Goal: Information Seeking & Learning: Compare options

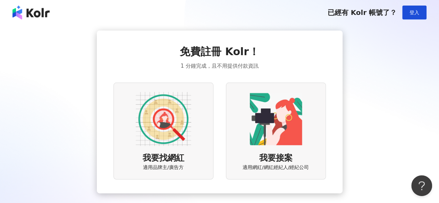
click at [157, 114] on img at bounding box center [164, 119] width 56 height 56
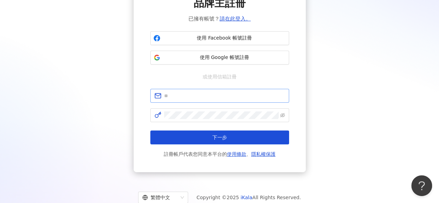
scroll to position [34, 0]
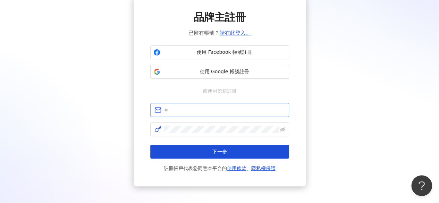
click at [206, 105] on span at bounding box center [219, 110] width 139 height 14
drag, startPoint x: 209, startPoint y: 111, endPoint x: 209, endPoint y: 115, distance: 4.2
click at [209, 114] on input "text" at bounding box center [224, 110] width 121 height 8
type input "**********"
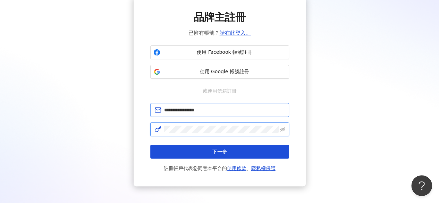
click at [150, 145] on button "下一步" at bounding box center [219, 152] width 139 height 14
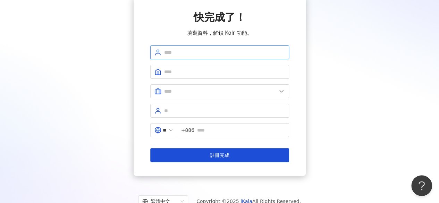
click at [249, 53] on input "text" at bounding box center [224, 53] width 121 height 8
type input "*"
type input "******"
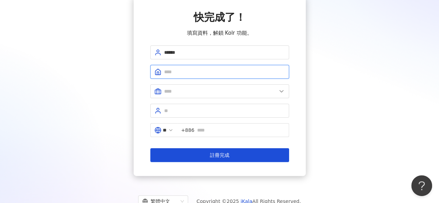
click at [217, 70] on input "text" at bounding box center [224, 72] width 121 height 8
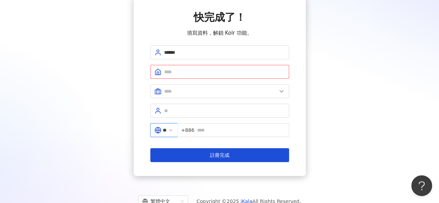
click at [166, 129] on input "**" at bounding box center [165, 130] width 4 height 8
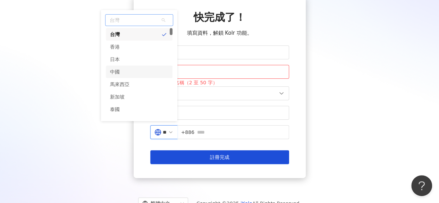
click at [142, 67] on div "中國" at bounding box center [139, 72] width 67 height 13
type input "**"
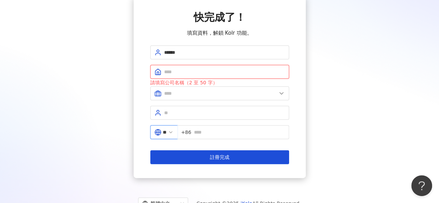
click at [197, 68] on input "text" at bounding box center [224, 72] width 121 height 8
type input "*"
type input "****"
click at [235, 63] on form "****** **** 請填寫公司名稱（2 至 50 字） ** +86 註冊完成" at bounding box center [219, 105] width 139 height 119
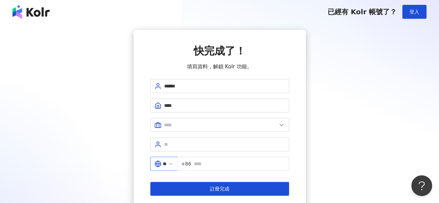
scroll to position [0, 0]
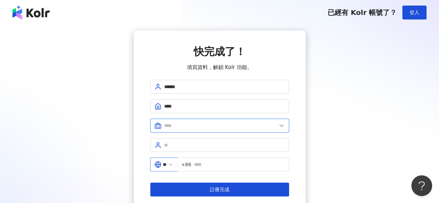
click at [210, 125] on input "text" at bounding box center [220, 126] width 113 height 8
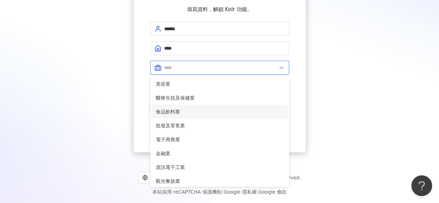
scroll to position [142, 0]
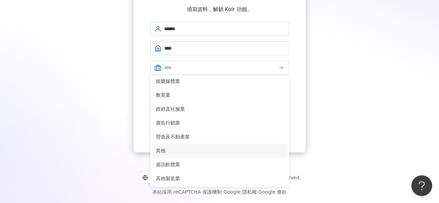
click at [180, 153] on span "其他" at bounding box center [220, 151] width 128 height 8
type input "**"
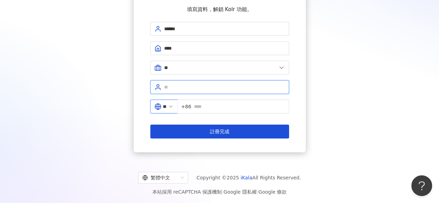
click at [192, 84] on input "text" at bounding box center [224, 87] width 121 height 8
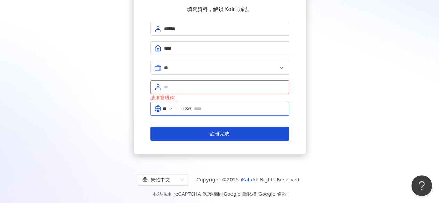
click at [209, 105] on input "text" at bounding box center [239, 109] width 91 height 8
type input "**********"
click at [214, 84] on input "text" at bounding box center [224, 87] width 121 height 8
click at [188, 46] on input "****" at bounding box center [224, 48] width 121 height 8
type input "********"
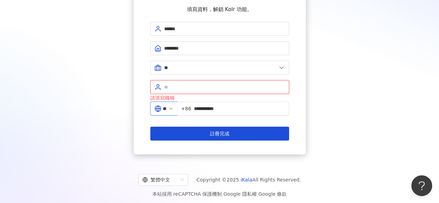
click at [214, 89] on input "text" at bounding box center [224, 87] width 121 height 8
type input "*"
type input "**********"
click at [415, 91] on div "**********" at bounding box center [219, 64] width 423 height 182
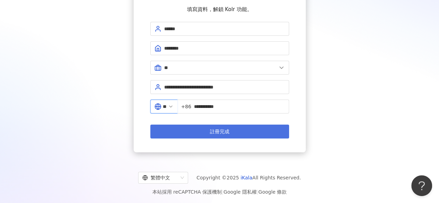
click at [268, 126] on button "註冊完成" at bounding box center [219, 132] width 139 height 14
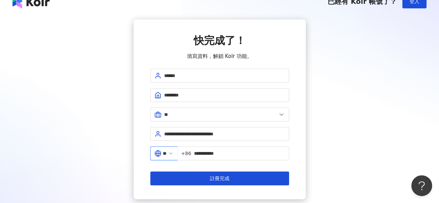
scroll to position [0, 0]
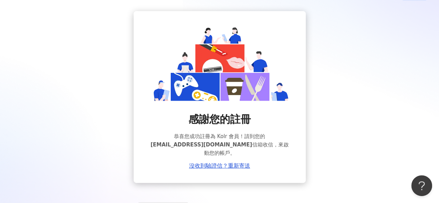
scroll to position [35, 0]
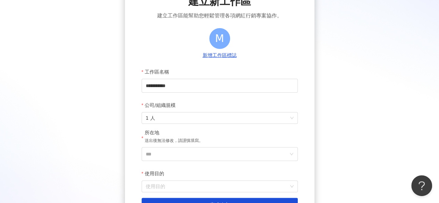
scroll to position [35, 0]
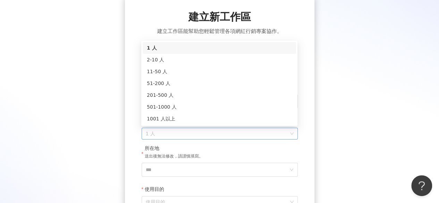
click at [196, 131] on span "1 人" at bounding box center [220, 133] width 148 height 11
click at [375, 116] on div "**********" at bounding box center [219, 119] width 423 height 246
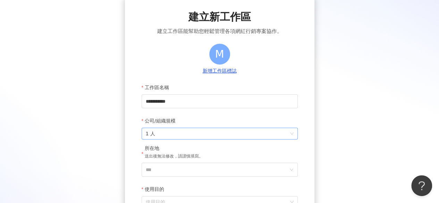
click at [232, 134] on span "1 人" at bounding box center [220, 133] width 148 height 11
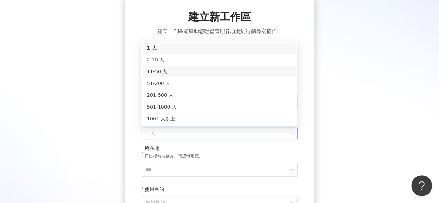
click at [218, 74] on div "11-50 人" at bounding box center [219, 72] width 145 height 8
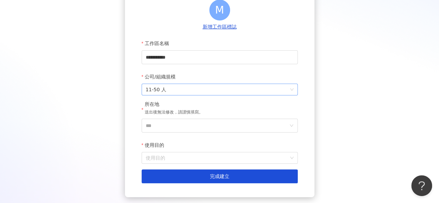
scroll to position [104, 0]
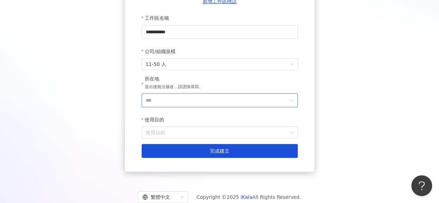
click at [229, 96] on input "***" at bounding box center [217, 100] width 142 height 13
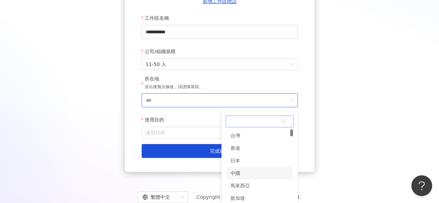
click at [252, 169] on div "中國" at bounding box center [259, 173] width 67 height 13
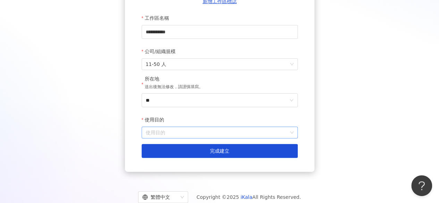
click at [205, 132] on input "使用目的" at bounding box center [220, 132] width 148 height 11
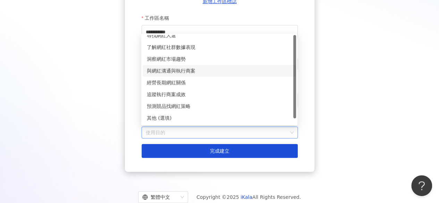
scroll to position [0, 0]
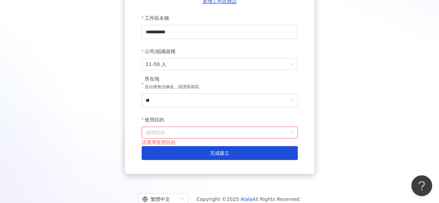
click at [334, 74] on div "**********" at bounding box center [219, 50] width 423 height 248
click at [248, 97] on input "**" at bounding box center [217, 100] width 142 height 13
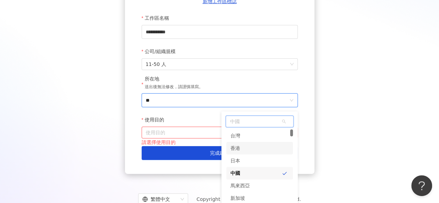
click at [262, 149] on div "香港" at bounding box center [259, 148] width 67 height 13
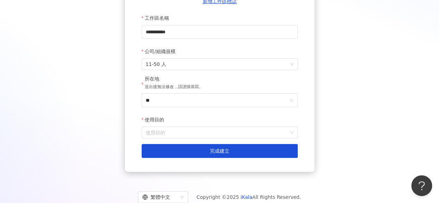
click at [248, 125] on div "使用目的" at bounding box center [220, 120] width 156 height 14
click at [242, 134] on input "使用目的" at bounding box center [220, 132] width 148 height 11
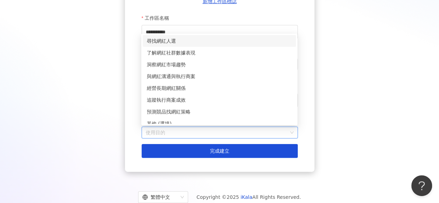
click at [223, 41] on div "尋找網紅人選" at bounding box center [219, 41] width 145 height 8
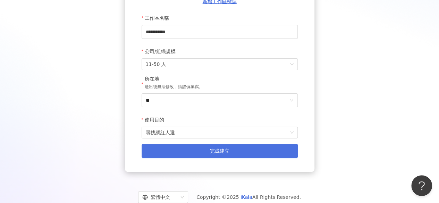
click at [215, 150] on span "完成建立" at bounding box center [219, 151] width 19 height 6
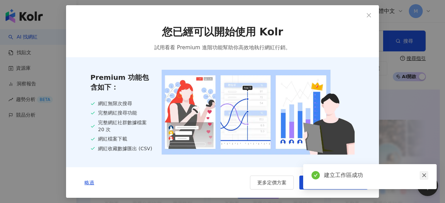
click at [422, 176] on icon "close" at bounding box center [423, 175] width 5 height 5
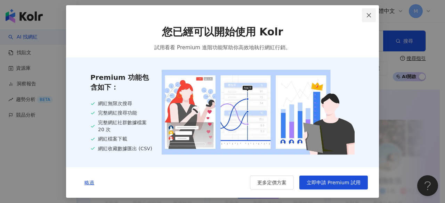
click at [370, 14] on icon "close" at bounding box center [369, 16] width 6 height 6
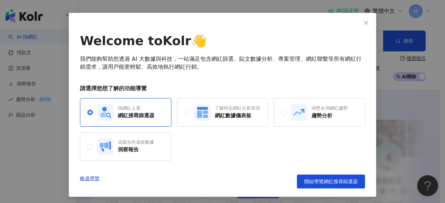
scroll to position [23, 0]
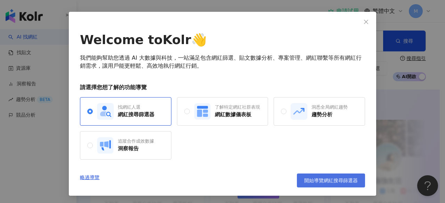
click at [324, 178] on span "開始導覽網紅搜尋篩選器" at bounding box center [330, 181] width 53 height 6
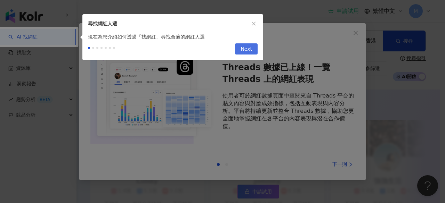
click at [242, 49] on span "Next" at bounding box center [245, 49] width 11 height 11
type input "**********"
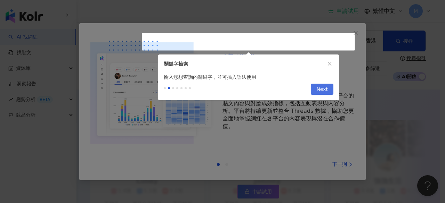
click at [323, 93] on span "Next" at bounding box center [321, 89] width 11 height 11
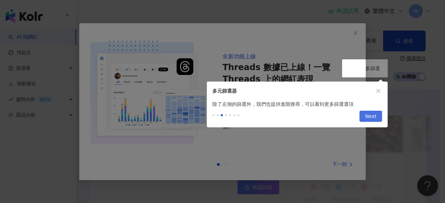
click at [370, 114] on span "Next" at bounding box center [370, 116] width 11 height 11
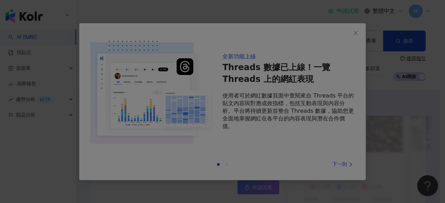
click at [358, 44] on div at bounding box center [222, 101] width 445 height 203
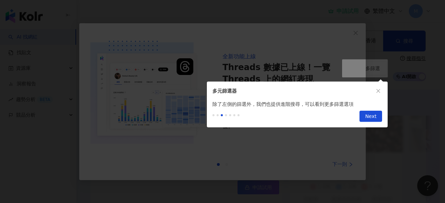
scroll to position [237, 0]
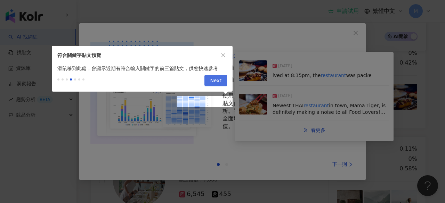
click at [217, 82] on span "Next" at bounding box center [215, 80] width 11 height 11
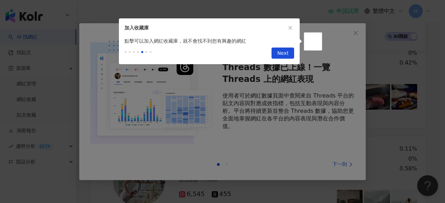
click at [298, 48] on div "Previous Next" at bounding box center [209, 54] width 181 height 19
click at [296, 51] on div "Previous Next" at bounding box center [209, 54] width 181 height 19
click at [282, 53] on span "Next" at bounding box center [282, 53] width 11 height 11
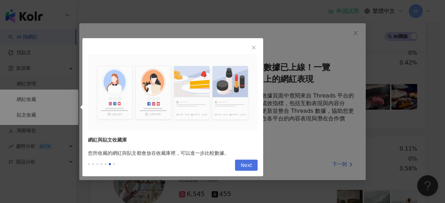
click at [282, 53] on div at bounding box center [222, 101] width 445 height 203
click at [243, 163] on span "Next" at bounding box center [245, 165] width 11 height 11
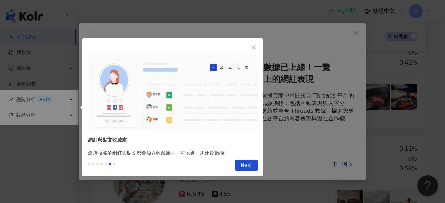
click at [243, 161] on div at bounding box center [222, 101] width 445 height 203
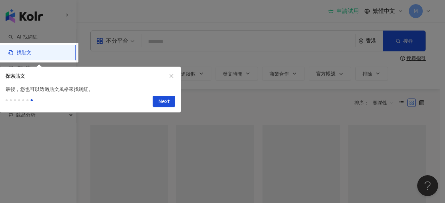
click at [160, 109] on div "Previous Next" at bounding box center [90, 102] width 181 height 19
click at [160, 107] on span "Next" at bounding box center [163, 101] width 11 height 11
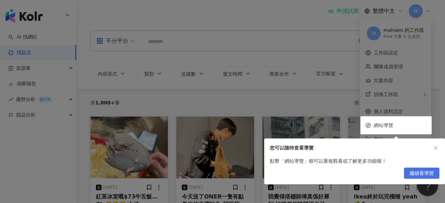
click at [412, 173] on span "繼續看導覽" at bounding box center [421, 173] width 24 height 11
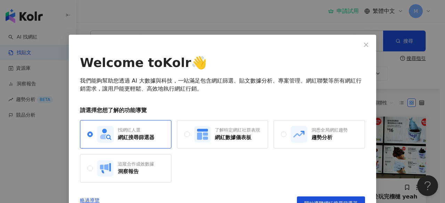
scroll to position [15, 0]
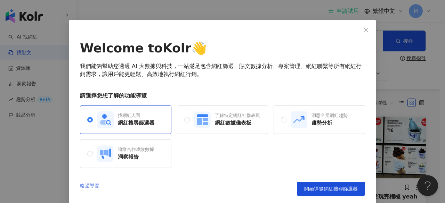
click at [90, 183] on link "略過導覽" at bounding box center [89, 189] width 19 height 14
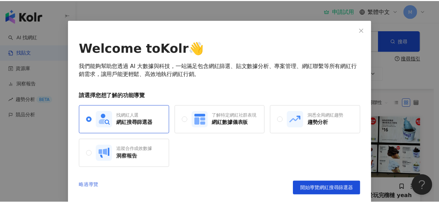
scroll to position [0, 0]
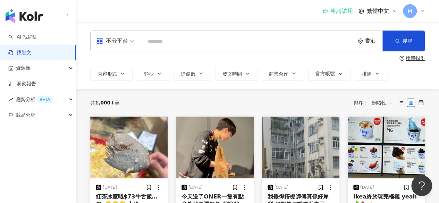
click at [420, 14] on div "M" at bounding box center [414, 11] width 22 height 14
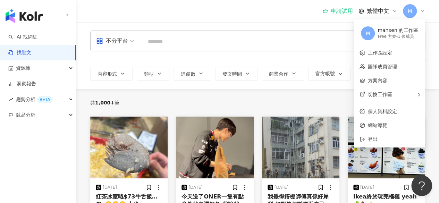
click at [107, 14] on div "申請試用 繁體中文 M" at bounding box center [257, 11] width 335 height 22
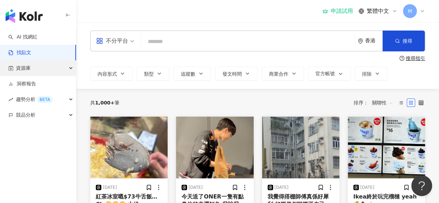
click at [42, 68] on div "資源庫" at bounding box center [38, 68] width 76 height 16
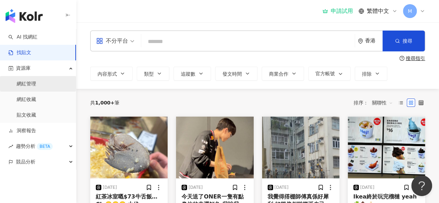
click at [36, 87] on link "網紅管理" at bounding box center [26, 84] width 19 height 7
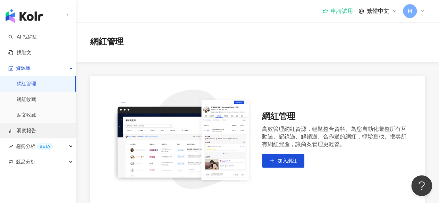
click at [36, 134] on link "洞察報告" at bounding box center [22, 130] width 28 height 7
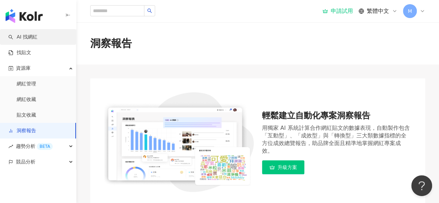
click at [30, 36] on link "AI 找網紅" at bounding box center [22, 37] width 29 height 7
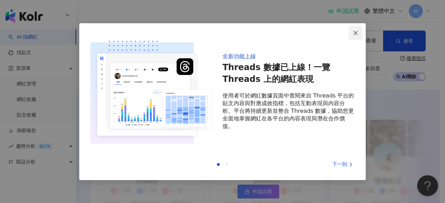
click at [355, 35] on icon "close" at bounding box center [356, 33] width 6 height 6
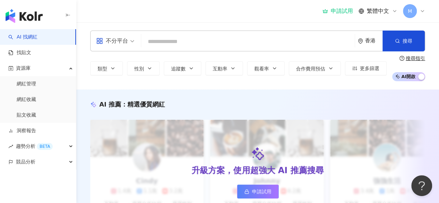
click at [188, 41] on input "search" at bounding box center [248, 41] width 208 height 13
click at [124, 41] on div "不分平台" at bounding box center [112, 40] width 32 height 11
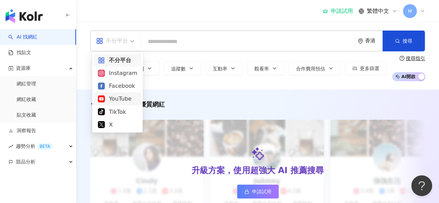
click at [118, 92] on div "YouTube" at bounding box center [118, 98] width 48 height 13
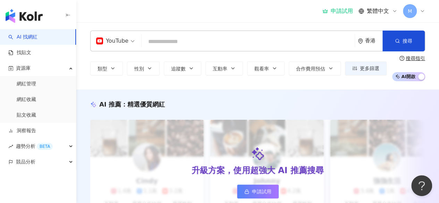
click at [198, 39] on input "search" at bounding box center [248, 41] width 208 height 13
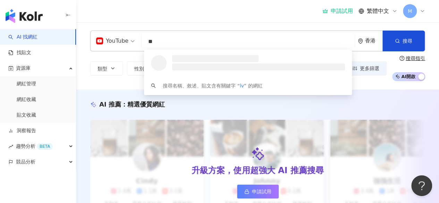
type input "*"
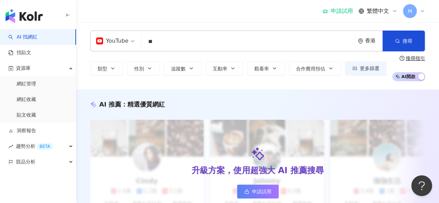
type input "*"
type input "**"
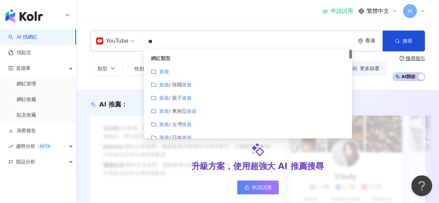
click at [373, 42] on div "香港" at bounding box center [373, 41] width 17 height 6
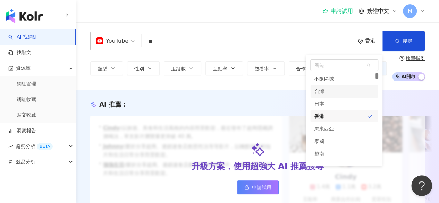
click at [332, 93] on div "台灣" at bounding box center [345, 91] width 68 height 13
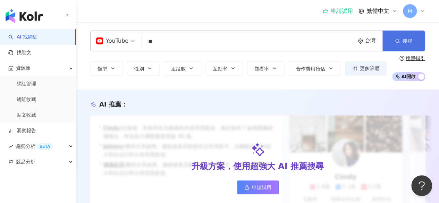
click at [408, 42] on span "搜尋" at bounding box center [408, 41] width 10 height 6
click at [407, 39] on span "搜尋" at bounding box center [408, 41] width 10 height 6
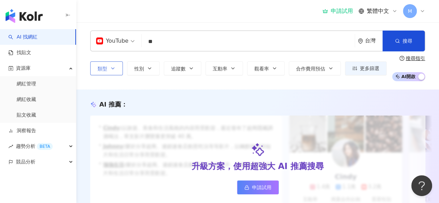
click at [107, 68] on button "類型" at bounding box center [106, 68] width 33 height 14
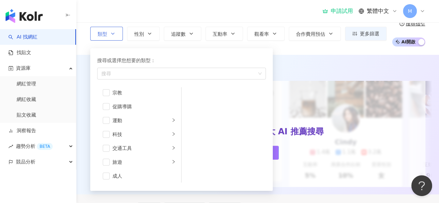
scroll to position [240, 0]
click at [133, 161] on div "旅遊" at bounding box center [142, 161] width 58 height 8
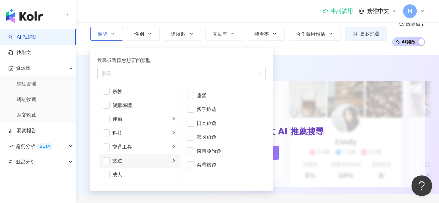
click at [110, 161] on li "旅遊" at bounding box center [139, 161] width 81 height 14
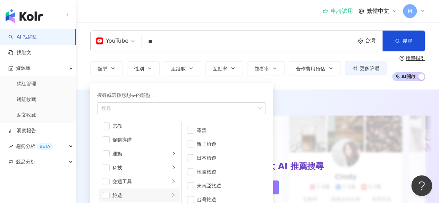
scroll to position [35, 0]
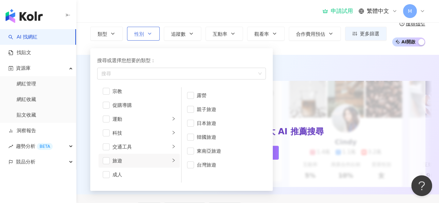
click at [145, 37] on button "性別" at bounding box center [143, 34] width 33 height 14
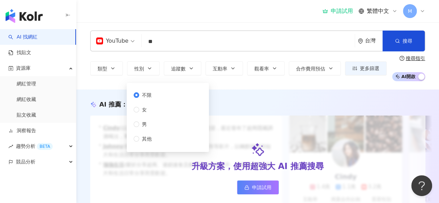
click at [185, 32] on div "YouTube ** 台灣 搜尋 customizedTag 網紅類型 旅遊 旅遊 / 韓國 旅遊 旅遊 / 親子 旅遊 旅遊 / 東南亞 旅遊 旅遊 / 台…" at bounding box center [257, 41] width 335 height 21
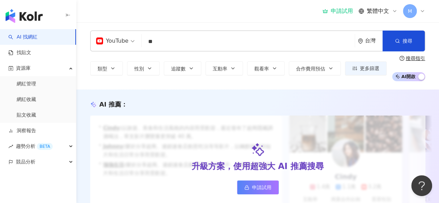
click at [176, 77] on div "類型 性別 追蹤數 互動率 觀看率 合作費用預估 更多篩選 不限 女 男 其他 搜尋指引 AI 開啟 AI 關閉" at bounding box center [257, 69] width 335 height 26
click at [180, 71] on span "追蹤數" at bounding box center [178, 69] width 15 height 6
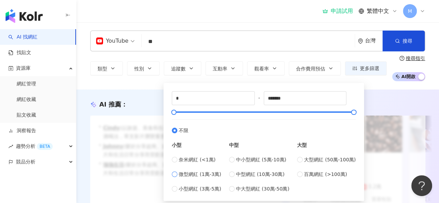
click at [200, 173] on span "微型網紅 (1萬-3萬)" at bounding box center [200, 175] width 42 height 8
type input "*****"
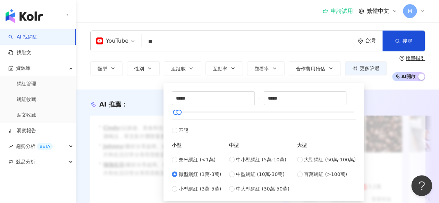
click at [399, 111] on div "AI 推薦 ： 升級方案，使用超強大 AI 推薦搜尋 申請試用 • Cindy : 以旅遊、美食和生活風格的內容而受歡迎，最近發布了超商隱藏調酒喝法，單支影片…" at bounding box center [257, 161] width 363 height 122
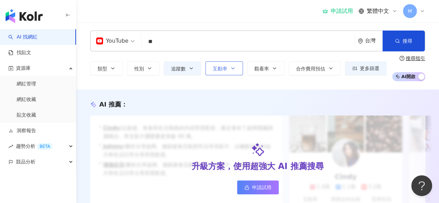
click at [229, 68] on button "互動率" at bounding box center [225, 68] width 38 height 14
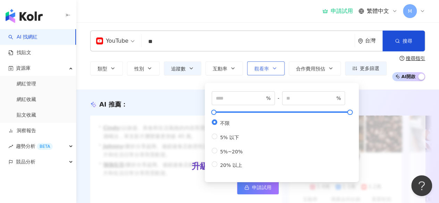
click at [268, 67] on button "觀看率" at bounding box center [266, 68] width 38 height 14
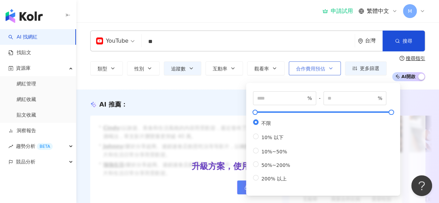
click at [299, 68] on span "合作費用預估" at bounding box center [310, 69] width 29 height 6
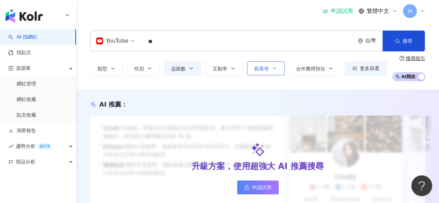
click at [260, 66] on span "觀看率" at bounding box center [262, 69] width 15 height 6
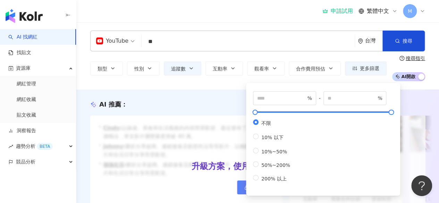
click at [142, 76] on div "類型 性別 追蹤數 互動率 觀看率 合作費用預估 更多篩選 不限 女 男 其他 ***** - ***** 不限 小型 奈米網紅 (<1萬) 微型網紅 (1萬…" at bounding box center [257, 69] width 335 height 26
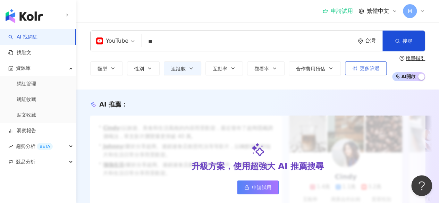
click at [353, 68] on icon "button" at bounding box center [355, 68] width 5 height 5
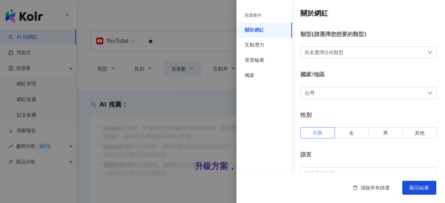
click at [336, 52] on div "尚未選擇任何類型" at bounding box center [323, 53] width 39 height 8
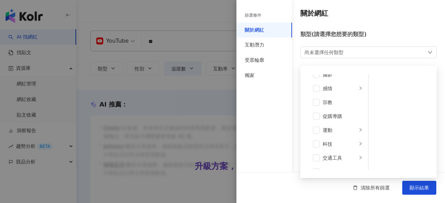
scroll to position [240, 0]
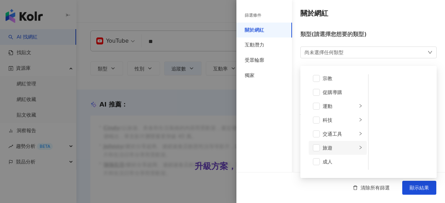
click at [331, 149] on div "旅遊" at bounding box center [339, 148] width 34 height 8
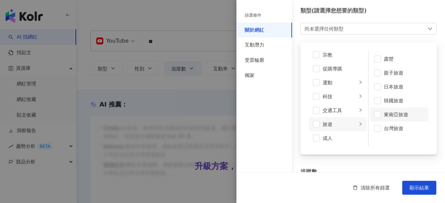
scroll to position [35, 0]
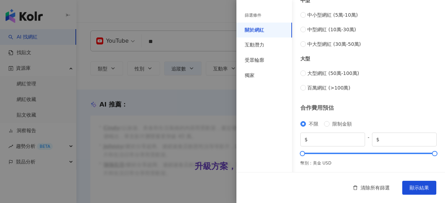
scroll to position [320, 0]
click at [272, 41] on div "互動潛力" at bounding box center [264, 45] width 56 height 15
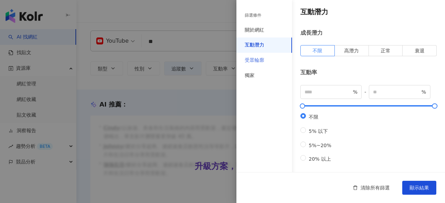
scroll to position [0, 0]
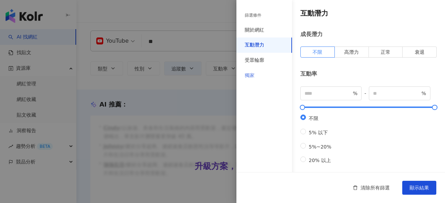
click at [248, 70] on div "獨家" at bounding box center [264, 75] width 56 height 15
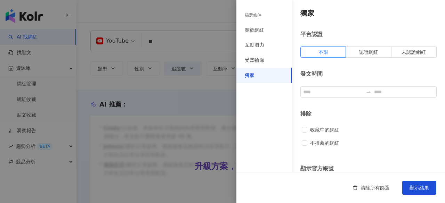
click at [257, 74] on div "獨家" at bounding box center [264, 75] width 56 height 15
click at [274, 60] on div "受眾輪廓" at bounding box center [264, 60] width 56 height 15
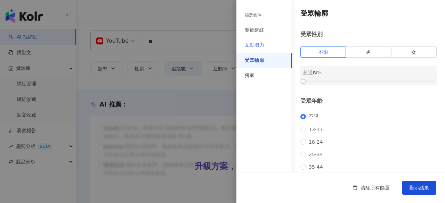
click at [264, 41] on div "互動潛力" at bounding box center [264, 45] width 56 height 15
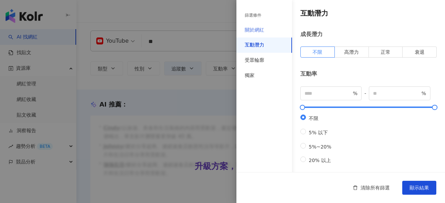
click at [264, 30] on div "關於網紅" at bounding box center [264, 30] width 56 height 15
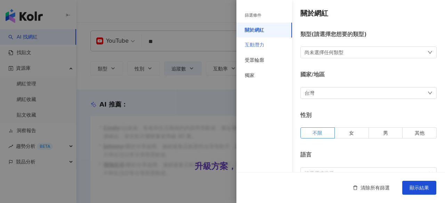
click at [269, 43] on div "互動潛力" at bounding box center [264, 45] width 56 height 15
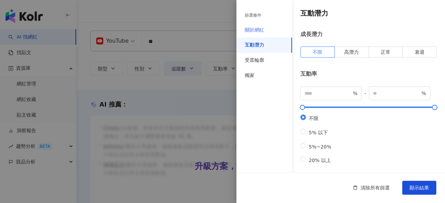
click at [268, 25] on div "關於網紅" at bounding box center [264, 30] width 56 height 15
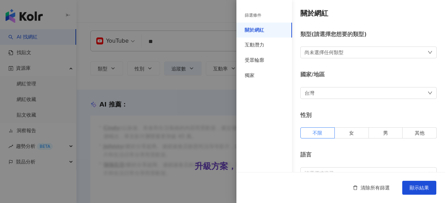
click at [351, 55] on div "尚未選擇任何類型" at bounding box center [368, 53] width 136 height 12
click at [421, 189] on span "顯示結果" at bounding box center [418, 188] width 19 height 6
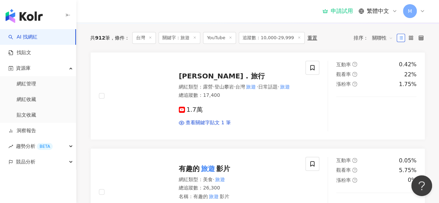
scroll to position [108, 0]
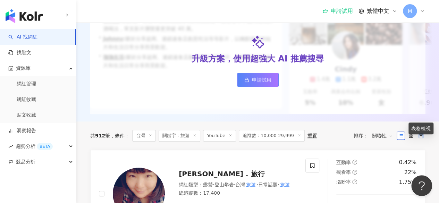
click at [421, 138] on icon at bounding box center [421, 135] width 5 height 5
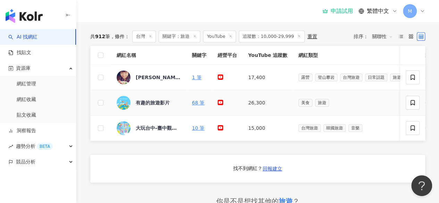
scroll to position [177, 0]
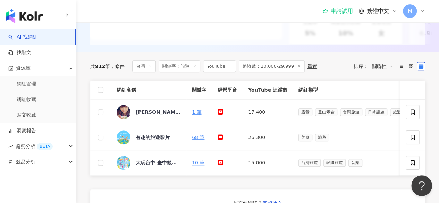
click at [99, 69] on span "912" at bounding box center [100, 67] width 10 height 6
click at [377, 72] on span "關聯性" at bounding box center [382, 66] width 21 height 11
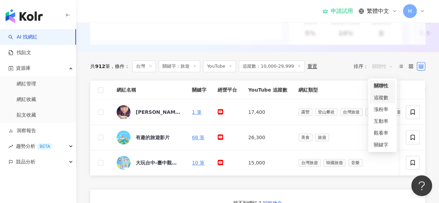
click at [383, 97] on div "追蹤數" at bounding box center [382, 98] width 17 height 8
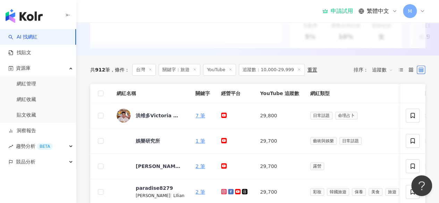
scroll to position [208, 0]
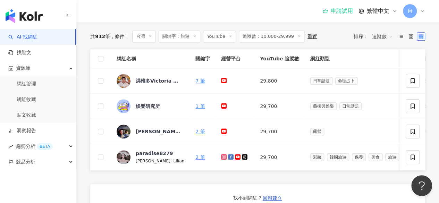
click at [287, 39] on span "追蹤數：10,000-29,999" at bounding box center [272, 37] width 66 height 12
drag, startPoint x: 280, startPoint y: 40, endPoint x: 292, endPoint y: 41, distance: 11.9
click at [292, 41] on span "追蹤數：10,000-29,999" at bounding box center [272, 37] width 66 height 12
click at [280, 41] on span "追蹤數：10,000-29,999" at bounding box center [272, 37] width 66 height 12
click at [283, 41] on span "追蹤數：10,000-29,999" at bounding box center [272, 37] width 66 height 12
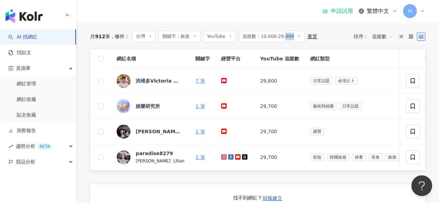
drag, startPoint x: 292, startPoint y: 41, endPoint x: 284, endPoint y: 41, distance: 7.3
click at [284, 41] on span "追蹤數：10,000-29,999" at bounding box center [272, 37] width 66 height 12
click at [298, 38] on icon at bounding box center [299, 35] width 3 height 3
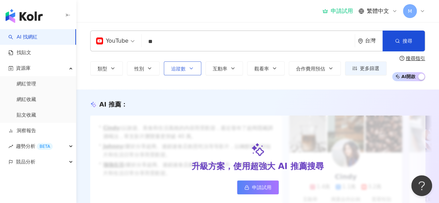
click at [177, 68] on span "追蹤數" at bounding box center [178, 69] width 15 height 6
type input "*"
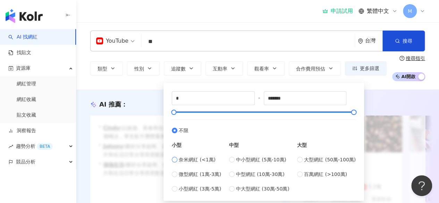
click at [208, 157] on span "奈米網紅 (<1萬)" at bounding box center [197, 160] width 37 height 8
type input "****"
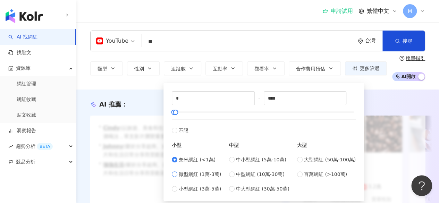
click at [206, 173] on span "微型網紅 (1萬-3萬)" at bounding box center [200, 175] width 42 height 8
type input "*****"
click at [290, 96] on input "*****" at bounding box center [305, 98] width 82 height 13
drag, startPoint x: 275, startPoint y: 96, endPoint x: 293, endPoint y: 100, distance: 18.5
click at [293, 100] on input "*****" at bounding box center [305, 98] width 82 height 13
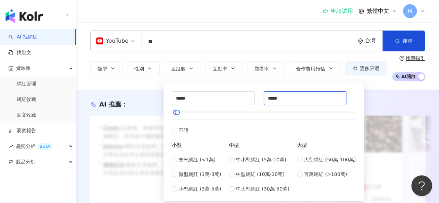
scroll to position [35, 0]
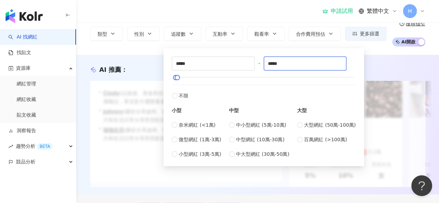
type input "*****"
click at [396, 129] on div "升級方案，使用超強大 AI 推薦搜尋 申請試用" at bounding box center [257, 134] width 335 height 106
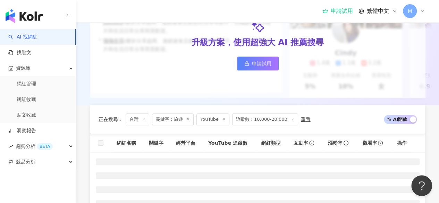
scroll to position [208, 0]
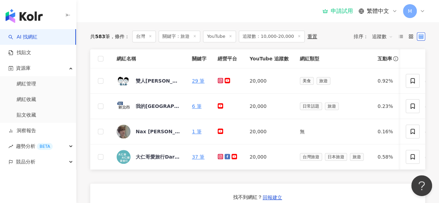
click at [377, 41] on span "追蹤數" at bounding box center [382, 36] width 21 height 11
click at [353, 39] on div "共 583 筆 條件 ： 台灣 關鍵字：旅遊 YouTube 追蹤數：10,000-20,000 重置 排序： 追蹤數" at bounding box center [257, 37] width 335 height 12
click at [383, 42] on span "追蹤數" at bounding box center [382, 36] width 21 height 11
click at [387, 55] on div "關聯性" at bounding box center [382, 55] width 17 height 8
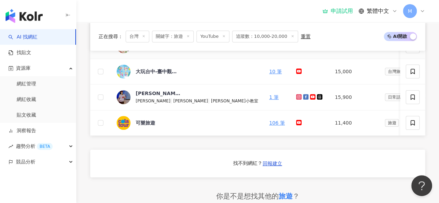
scroll to position [208, 0]
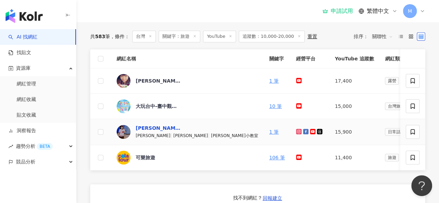
click at [167, 132] on div "黃嘉欣 Huang, Chia-Hsin" at bounding box center [158, 128] width 45 height 7
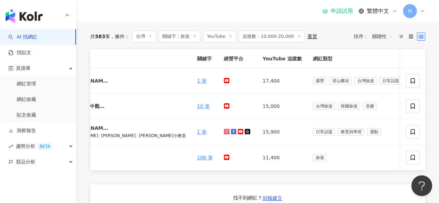
scroll to position [0, 0]
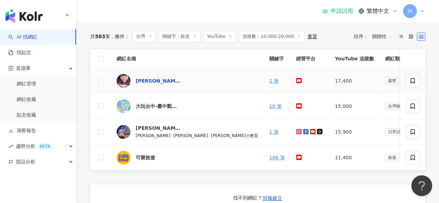
click at [160, 84] on div "chuan露營 . 旅行" at bounding box center [158, 80] width 45 height 7
click at [412, 39] on icon at bounding box center [411, 36] width 5 height 5
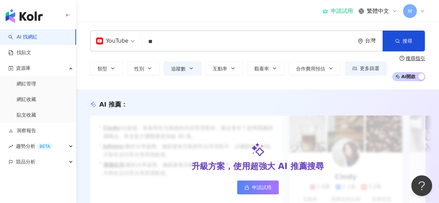
click at [178, 39] on input "**" at bounding box center [248, 41] width 208 height 13
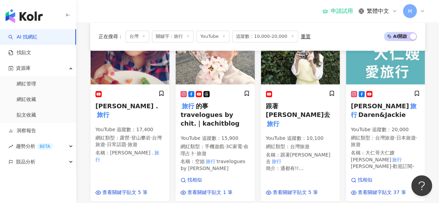
scroll to position [278, 0]
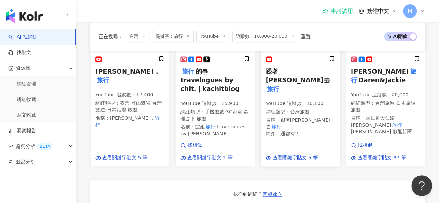
type input "**"
click at [281, 84] on mark "旅行" at bounding box center [273, 89] width 15 height 10
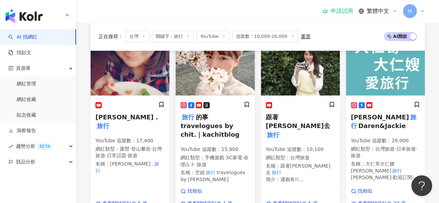
scroll to position [243, 0]
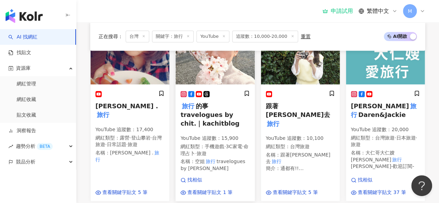
click at [226, 114] on span "的事 travelogues by chit.｜kachitblog" at bounding box center [210, 114] width 59 height 25
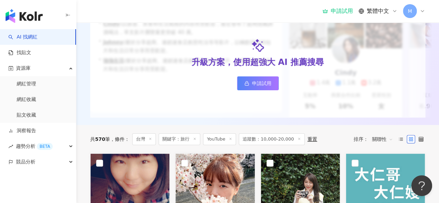
scroll to position [0, 0]
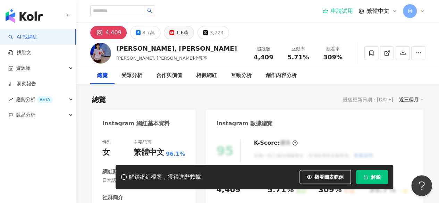
click at [178, 29] on div "1.6萬" at bounding box center [182, 33] width 13 height 10
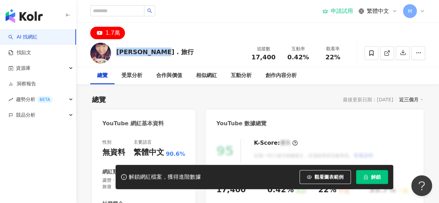
drag, startPoint x: 115, startPoint y: 51, endPoint x: 165, endPoint y: 50, distance: 50.0
click at [165, 50] on div "chuan露營 . 旅行 追蹤數 17,400 互動率 0.42% 觀看率 22%" at bounding box center [257, 52] width 363 height 27
copy div "chuan露營 . 旅行"
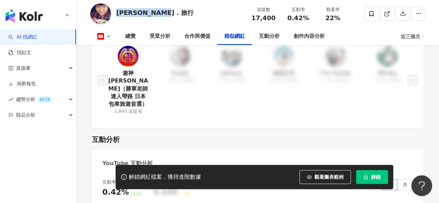
scroll to position [1042, 0]
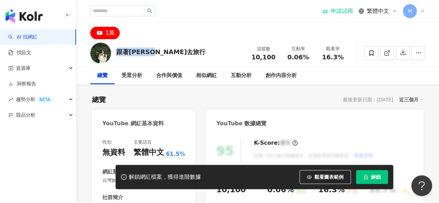
drag, startPoint x: 117, startPoint y: 50, endPoint x: 166, endPoint y: 52, distance: 49.4
click at [162, 50] on div "跟著Ruby去旅行" at bounding box center [160, 52] width 89 height 9
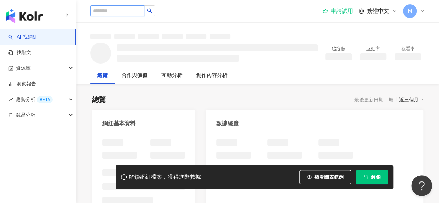
click at [141, 14] on input "search" at bounding box center [117, 10] width 54 height 11
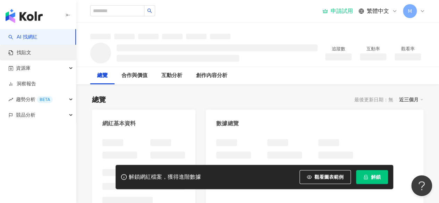
click at [31, 49] on link "找貼文" at bounding box center [19, 52] width 23 height 7
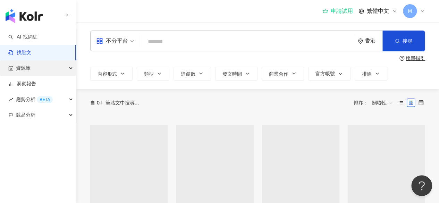
click at [40, 72] on div "資源庫" at bounding box center [38, 68] width 76 height 16
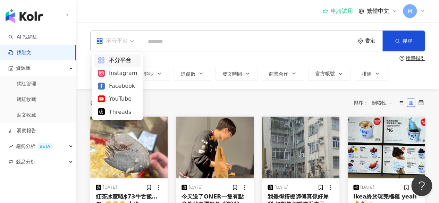
click at [127, 44] on div "不分平台" at bounding box center [112, 40] width 32 height 11
click at [122, 97] on div "YouTube" at bounding box center [117, 98] width 39 height 9
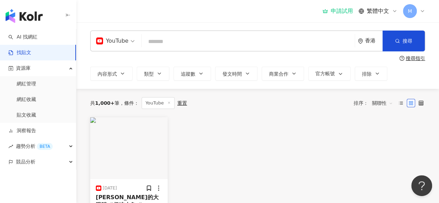
click at [364, 39] on div "香港" at bounding box center [370, 41] width 25 height 20
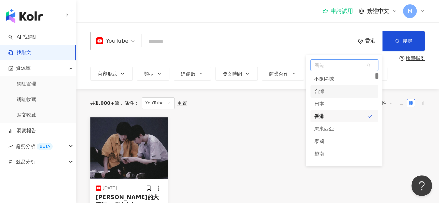
click at [340, 91] on div "台灣" at bounding box center [345, 91] width 68 height 13
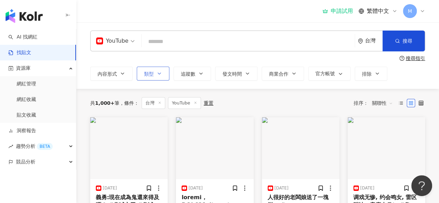
click at [144, 71] on button "類型" at bounding box center [153, 74] width 33 height 14
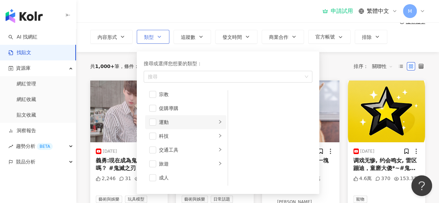
scroll to position [104, 0]
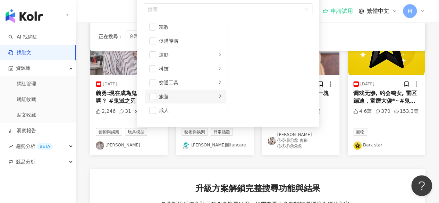
click at [178, 93] on div "旅遊" at bounding box center [188, 97] width 58 height 8
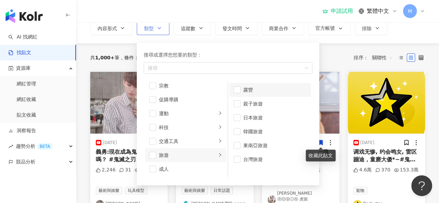
scroll to position [35, 0]
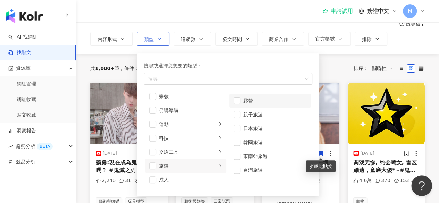
click at [249, 97] on div "露營" at bounding box center [275, 101] width 64 height 8
click at [248, 111] on div "親子旅遊" at bounding box center [275, 115] width 64 height 8
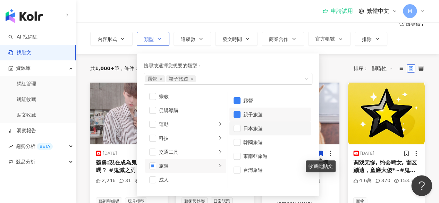
click at [248, 125] on div "日本旅遊" at bounding box center [275, 129] width 64 height 8
click at [250, 138] on li "韓國旅遊" at bounding box center [271, 142] width 82 height 14
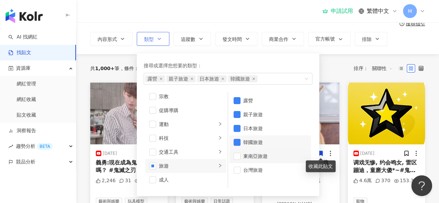
click at [252, 155] on div "東南亞旅遊" at bounding box center [275, 156] width 64 height 8
click at [257, 168] on div "台灣旅遊" at bounding box center [275, 170] width 64 height 8
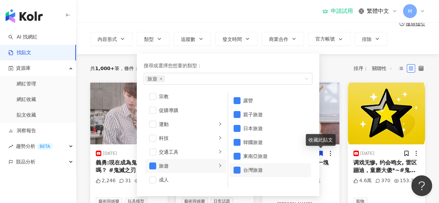
click at [333, 52] on div "YouTube 台灣 搜尋 搜尋指引 內容形式 類型 搜尋或選擇您想要的類型： 旅遊 藝術與娛樂 美妝時尚 氣候和環境 日常話題 教育與學習 家庭 財經 美食…" at bounding box center [257, 20] width 363 height 67
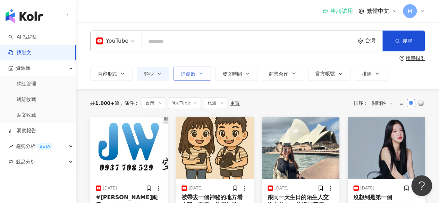
click at [185, 78] on button "追蹤數" at bounding box center [193, 74] width 38 height 14
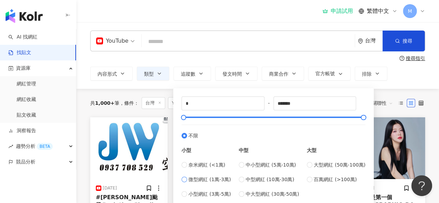
click at [204, 177] on span "微型網紅 (1萬-3萬)" at bounding box center [210, 180] width 42 height 8
type input "*****"
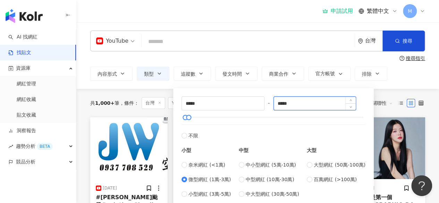
drag, startPoint x: 299, startPoint y: 105, endPoint x: 283, endPoint y: 103, distance: 15.4
click at [283, 103] on input "*****" at bounding box center [315, 103] width 82 height 13
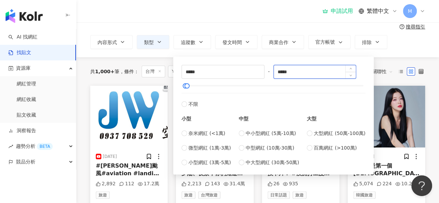
scroll to position [69, 0]
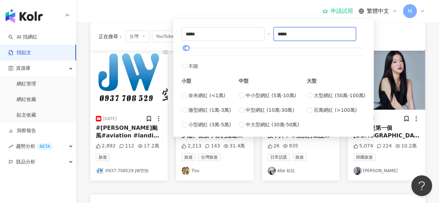
type input "*****"
click at [401, 31] on div "正在搜尋 ： 台灣 YouTube 旅遊 重置 排序： 關聯性" at bounding box center [258, 37] width 319 height 12
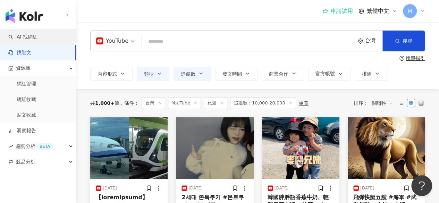
click at [38, 41] on link "AI 找網紅" at bounding box center [22, 37] width 29 height 7
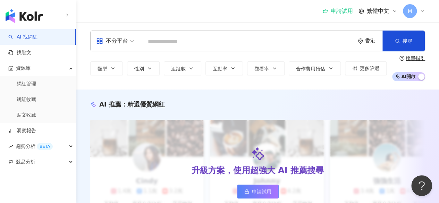
click at [339, 5] on div "申請試用 繁體中文 M" at bounding box center [374, 11] width 103 height 14
click at [340, 9] on div "申請試用" at bounding box center [338, 11] width 31 height 7
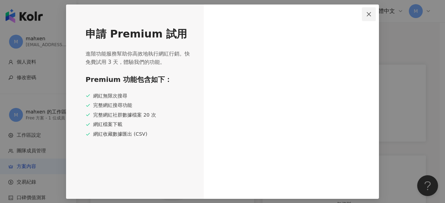
click at [370, 13] on icon "close" at bounding box center [368, 14] width 4 height 4
click at [367, 11] on icon "close" at bounding box center [369, 14] width 6 height 6
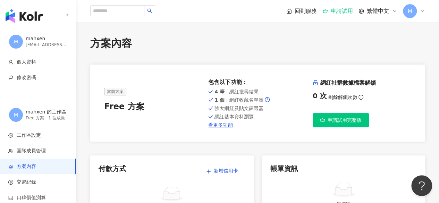
click at [308, 14] on span "回到服務" at bounding box center [306, 11] width 22 height 8
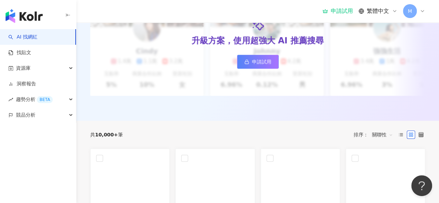
scroll to position [35, 0]
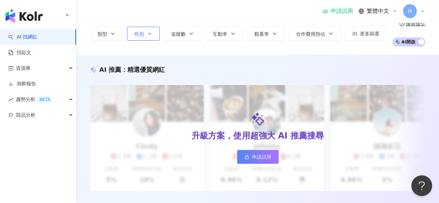
click at [143, 36] on span "性別" at bounding box center [139, 34] width 10 height 6
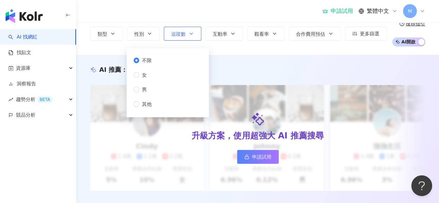
click at [177, 34] on span "追蹤數" at bounding box center [178, 34] width 15 height 6
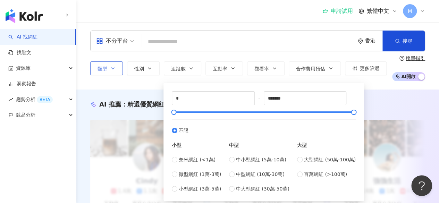
click at [104, 71] on span "類型" at bounding box center [103, 69] width 10 height 6
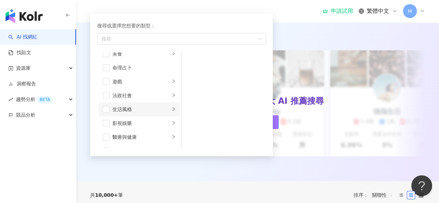
scroll to position [240, 0]
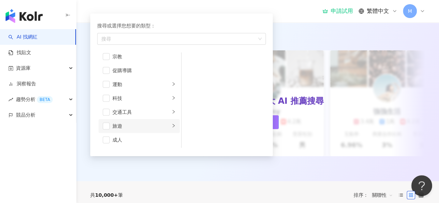
click at [137, 125] on div "旅遊" at bounding box center [142, 126] width 58 height 8
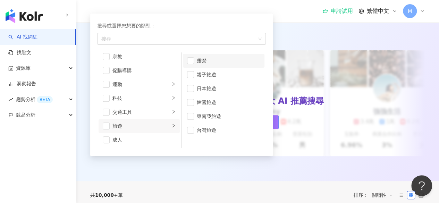
click at [215, 58] on div "露營" at bounding box center [229, 61] width 64 height 8
click at [216, 71] on div "親子旅遊" at bounding box center [229, 75] width 64 height 8
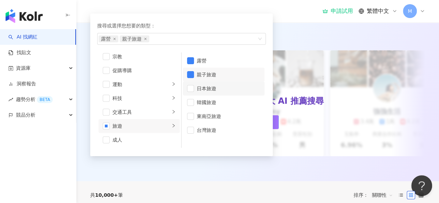
click at [221, 89] on div "日本旅遊" at bounding box center [229, 89] width 64 height 8
drag, startPoint x: 220, startPoint y: 101, endPoint x: 220, endPoint y: 111, distance: 10.4
click at [220, 101] on div "韓國旅遊" at bounding box center [229, 103] width 64 height 8
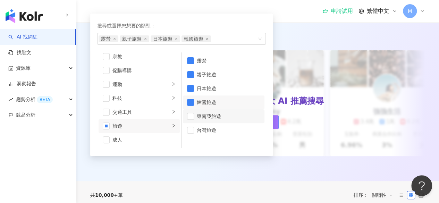
click at [220, 114] on div "東南亞旅遊" at bounding box center [229, 117] width 64 height 8
click at [222, 122] on li "東南亞旅遊" at bounding box center [224, 116] width 82 height 14
click at [222, 121] on li "東南亞旅遊" at bounding box center [224, 116] width 82 height 14
click at [223, 134] on li "台灣旅遊" at bounding box center [224, 130] width 82 height 14
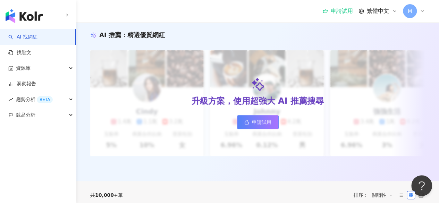
click at [288, 24] on div "AI 推薦 ： 精選優質網紅 升級方案，使用超強大 AI 推薦搜尋 申請試用 Cindy 1.4萬 1.1萬 3.2萬 互動率 5% 商業合作比例 10% 受…" at bounding box center [257, 100] width 363 height 161
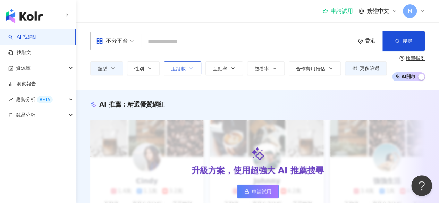
click at [191, 68] on icon "button" at bounding box center [192, 69] width 6 height 6
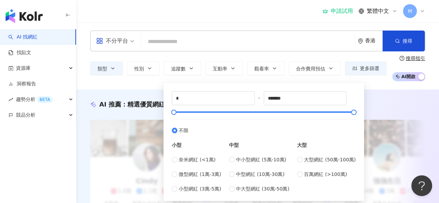
click at [195, 155] on div "小型 奈米網紅 (<1萬) 微型網紅 (1萬-3萬) 小型網紅 (3萬-5萬)" at bounding box center [196, 163] width 49 height 58
click at [200, 168] on div "奈米網紅 (<1萬) 微型網紅 (1萬-3萬) 小型網紅 (3萬-5萬)" at bounding box center [196, 174] width 49 height 37
click at [201, 171] on span "微型網紅 (1萬-3萬)" at bounding box center [200, 175] width 42 height 8
type input "*****"
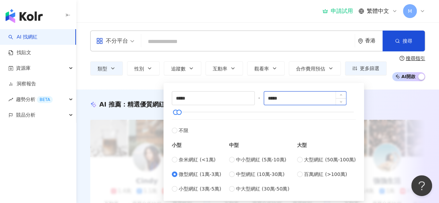
drag, startPoint x: 288, startPoint y: 99, endPoint x: 273, endPoint y: 97, distance: 15.5
click at [273, 97] on input "*****" at bounding box center [305, 98] width 82 height 13
type input "*****"
drag, startPoint x: 390, startPoint y: 90, endPoint x: 386, endPoint y: 90, distance: 3.8
click at [389, 90] on div "AI 推薦 ： 精選優質網紅 升級方案，使用超強大 AI 推薦搜尋 申請試用 Cindy 1.4萬 1.1萬 3.2萬 互動率 5% 商業合作比例 10% 受…" at bounding box center [257, 170] width 363 height 161
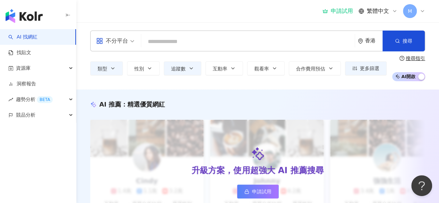
click at [364, 40] on div "香港" at bounding box center [370, 41] width 25 height 20
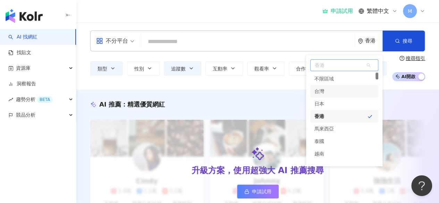
click at [345, 89] on div "台灣" at bounding box center [345, 91] width 68 height 13
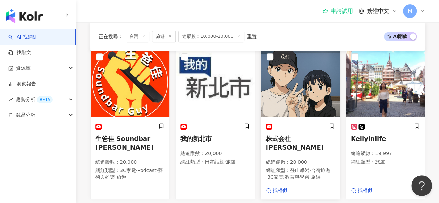
scroll to position [243, 0]
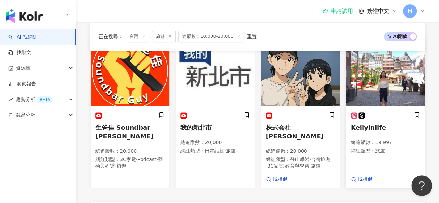
click at [366, 130] on span "Kellyinlife" at bounding box center [368, 127] width 35 height 7
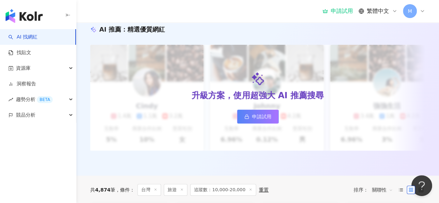
scroll to position [69, 0]
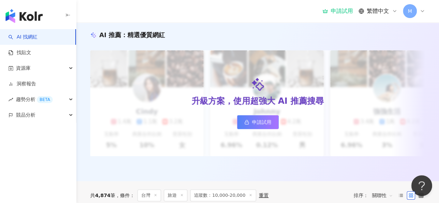
click at [410, 7] on span "M" at bounding box center [410, 11] width 14 height 14
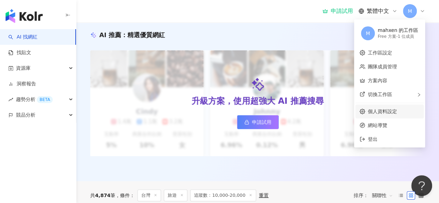
click at [387, 111] on link "個人資料設定" at bounding box center [382, 112] width 29 height 6
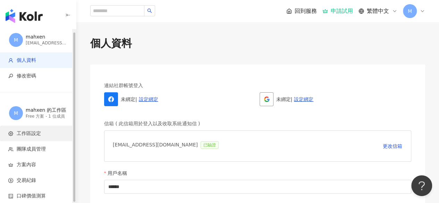
scroll to position [2, 0]
click at [50, 134] on span "工作區設定" at bounding box center [39, 133] width 62 height 7
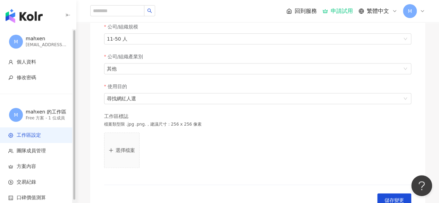
scroll to position [208, 0]
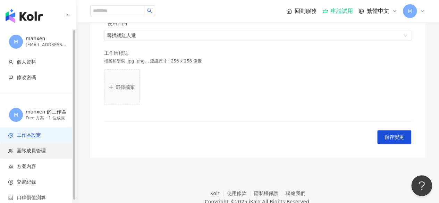
click at [48, 148] on span "團隊成員管理" at bounding box center [39, 151] width 62 height 7
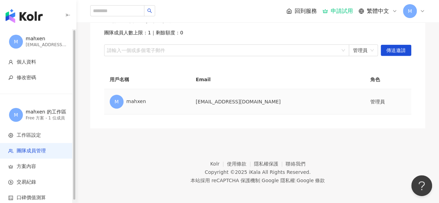
scroll to position [67, 0]
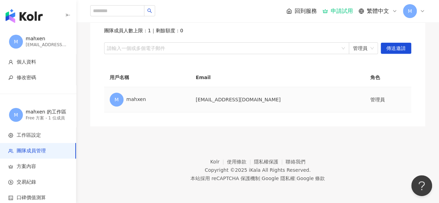
click at [251, 108] on td "yongyugu@trip.com" at bounding box center [277, 99] width 175 height 25
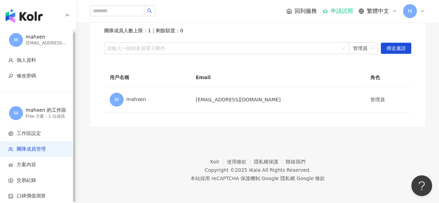
scroll to position [2, 0]
click at [32, 114] on div "Free 方案 - 1 位成員" at bounding box center [47, 116] width 42 height 6
click at [40, 56] on li "個人資料" at bounding box center [38, 60] width 76 height 16
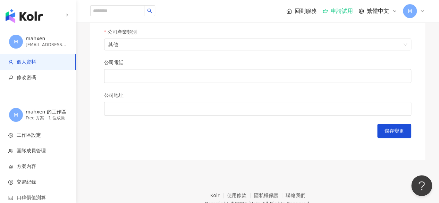
scroll to position [347, 0]
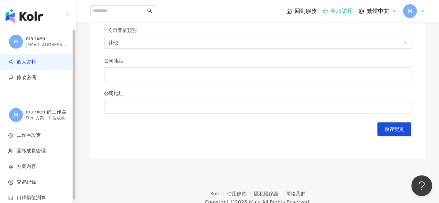
click at [47, 33] on div "M mahxen yongyugu@trip.com" at bounding box center [38, 41] width 76 height 25
click at [46, 37] on div "mahxen" at bounding box center [47, 38] width 42 height 7
click at [35, 39] on div "mahxen" at bounding box center [47, 38] width 42 height 7
click at [2, 41] on div "M mahxen yongyugu@trip.com" at bounding box center [38, 41] width 76 height 25
click at [38, 60] on span "個人資料" at bounding box center [38, 62] width 61 height 7
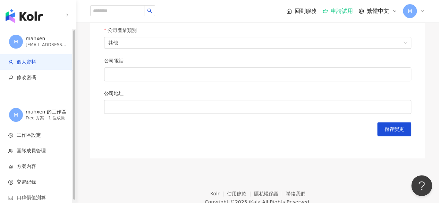
scroll to position [0, 0]
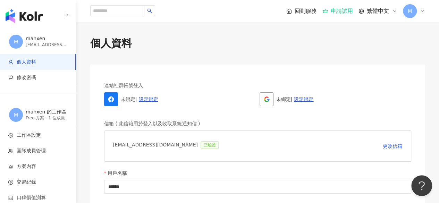
click at [420, 5] on div "M" at bounding box center [414, 11] width 22 height 14
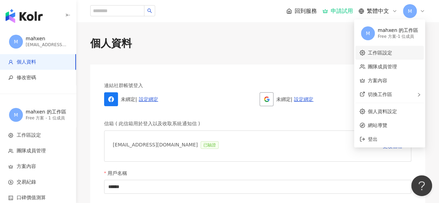
click at [392, 56] on link "工作區設定" at bounding box center [380, 53] width 24 height 6
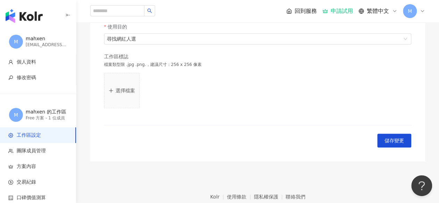
scroll to position [240, 0]
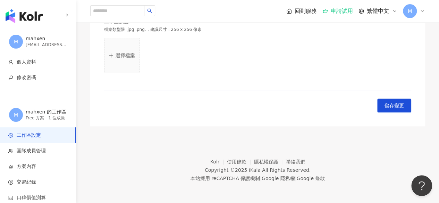
click at [409, 4] on span "M" at bounding box center [410, 11] width 14 height 14
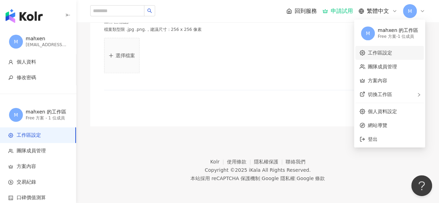
click at [389, 53] on link "工作區設定" at bounding box center [380, 53] width 24 height 6
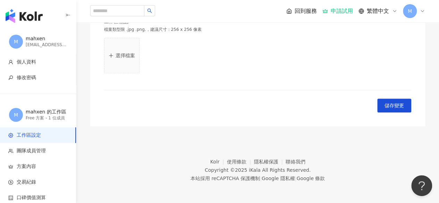
scroll to position [0, 0]
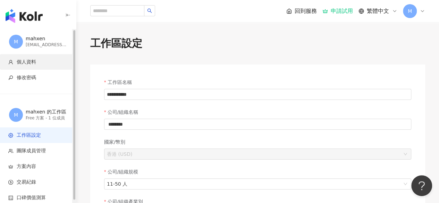
click at [34, 57] on li "個人資料" at bounding box center [38, 62] width 76 height 16
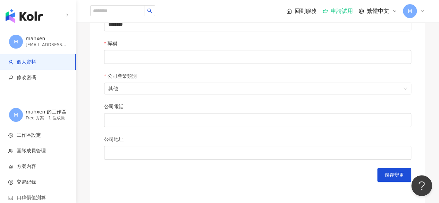
scroll to position [313, 0]
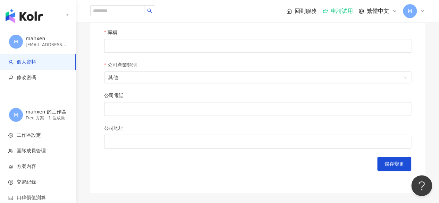
click at [407, 5] on span "M" at bounding box center [410, 11] width 14 height 14
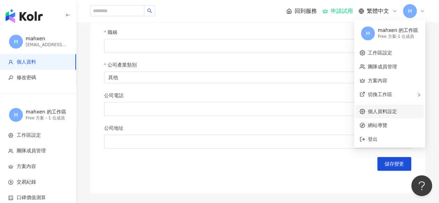
click at [391, 114] on link "個人資料設定" at bounding box center [382, 112] width 29 height 6
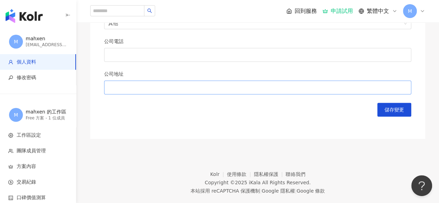
scroll to position [377, 0]
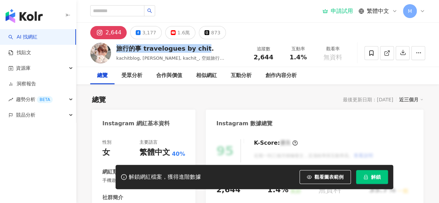
drag, startPoint x: 116, startPoint y: 48, endPoint x: 195, endPoint y: 48, distance: 78.8
click at [205, 47] on div "旅行的事 travelogues by chit. kachitblog, kachit, kachit_, 空姐旅行 travelogues by kach…" at bounding box center [257, 52] width 363 height 27
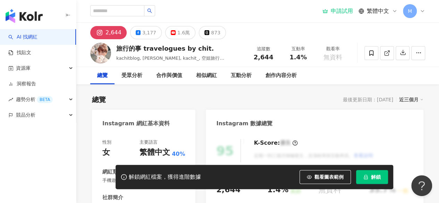
click at [185, 35] on div "1.6萬" at bounding box center [183, 33] width 13 height 10
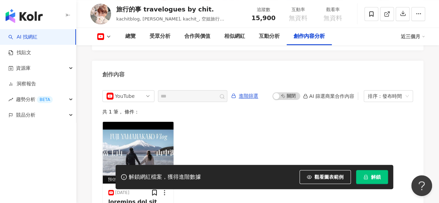
scroll to position [1945, 0]
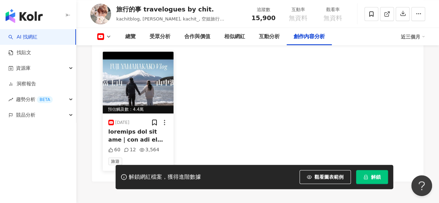
click at [144, 130] on div at bounding box center [138, 136] width 60 height 16
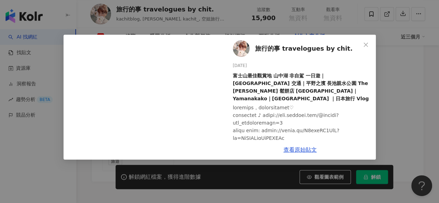
click at [301, 49] on span "旅行的事 travelogues by chit." at bounding box center [304, 49] width 98 height 10
click at [370, 48] on button "Close" at bounding box center [366, 45] width 14 height 14
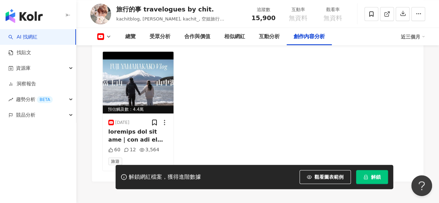
scroll to position [1806, 0]
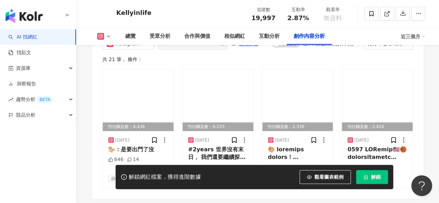
scroll to position [2174, 0]
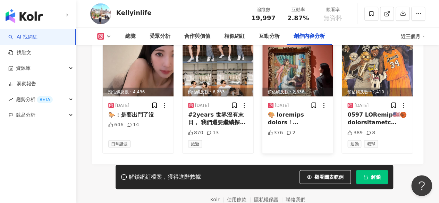
click at [299, 118] on div at bounding box center [298, 119] width 60 height 16
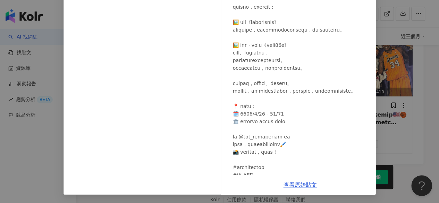
scroll to position [0, 0]
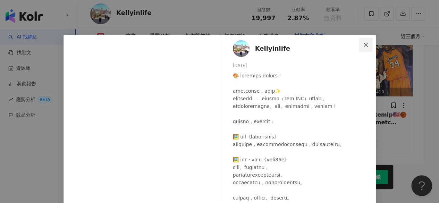
click at [364, 42] on icon "close" at bounding box center [366, 45] width 6 height 6
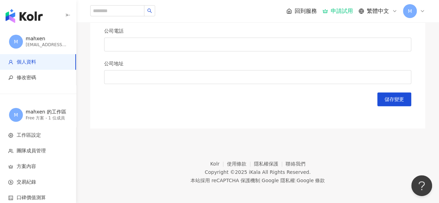
click at [7, 17] on img "button" at bounding box center [24, 16] width 37 height 14
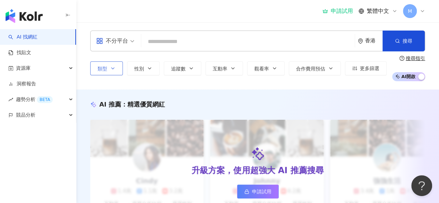
click at [102, 67] on span "類型" at bounding box center [103, 69] width 10 height 6
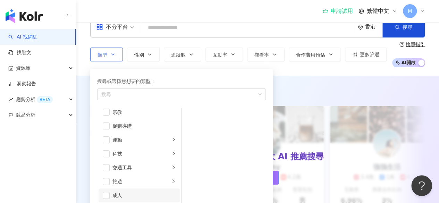
scroll to position [69, 0]
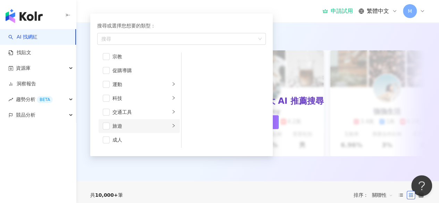
click at [115, 124] on div "旅遊" at bounding box center [142, 126] width 58 height 8
click at [106, 125] on span "button" at bounding box center [106, 126] width 7 height 7
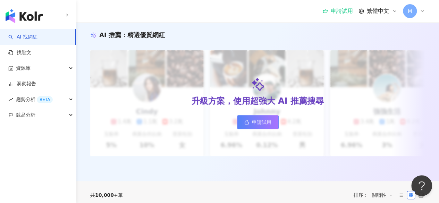
click at [282, 24] on div "AI 推薦 ： 精選優質網紅 升級方案，使用超強大 AI 推薦搜尋 申請試用 Cindy 1.4萬 1.1萬 3.2萬 互動率 5% 商業合作比例 10% 受…" at bounding box center [257, 100] width 363 height 161
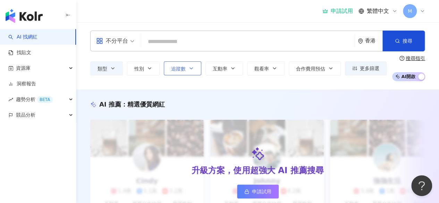
click at [186, 67] on button "追蹤數" at bounding box center [183, 68] width 38 height 14
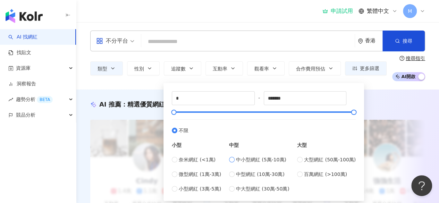
click at [282, 159] on span "中小型網紅 (5萬-10萬)" at bounding box center [261, 160] width 50 height 8
type input "*****"
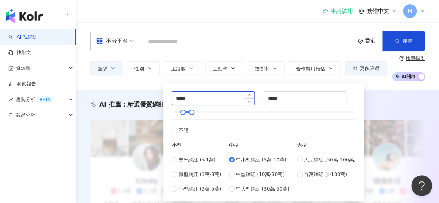
click at [179, 98] on input "*****" at bounding box center [213, 98] width 82 height 13
type input "*****"
click at [378, 96] on div "AI 推薦 ： 精選優質網紅 升級方案，使用超強大 AI 推薦搜尋 申請試用 Cindy 1.4萬 1.1萬 3.2萬 互動率 5% 商業合作比例 10% 受…" at bounding box center [257, 170] width 363 height 161
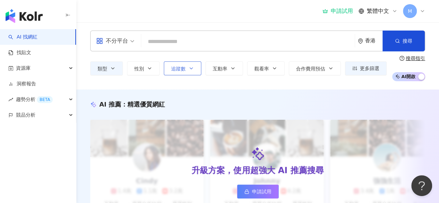
click at [190, 68] on icon "button" at bounding box center [192, 69] width 6 height 6
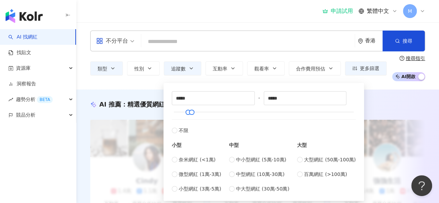
click at [383, 89] on div "不分平台 香港 搜尋 類型 性別 追蹤數 互動率 觀看率 合作費用預估 更多篩選 ***** - ***** 不限 小型 奈米網紅 (<1萬) 微型網紅 (1…" at bounding box center [257, 55] width 363 height 67
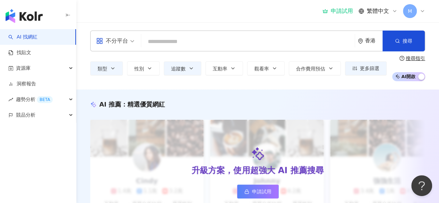
click at [370, 40] on div "香港" at bounding box center [373, 41] width 17 height 6
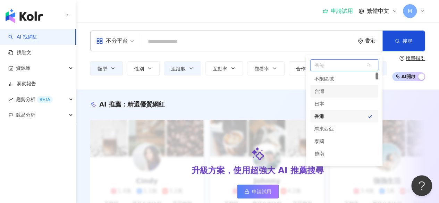
click at [347, 95] on div "台灣" at bounding box center [345, 91] width 68 height 13
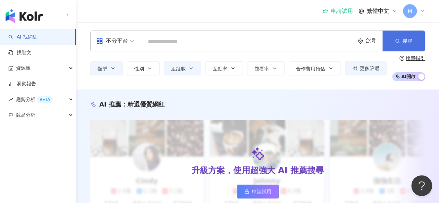
click at [399, 42] on icon "button" at bounding box center [397, 41] width 5 height 5
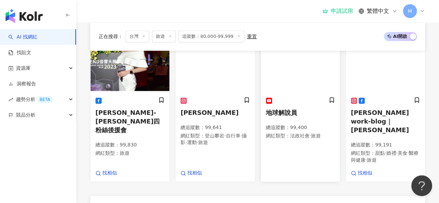
scroll to position [243, 0]
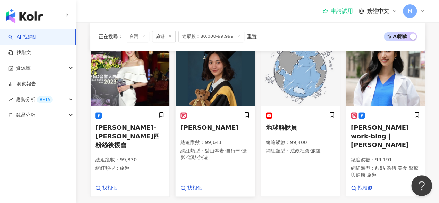
click at [187, 131] on span "[PERSON_NAME]" at bounding box center [210, 127] width 58 height 7
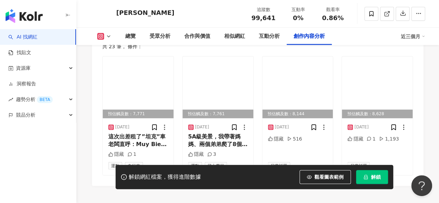
scroll to position [2240, 0]
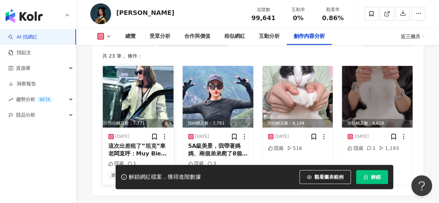
click at [147, 142] on div "這次出差租了”坦克”車 老闆直呼：Muy Bien ! 這種踩上去進車的感覺最棒了！ #又是8小時的東南西北跑， 這台車也算是開值得" at bounding box center [138, 150] width 60 height 16
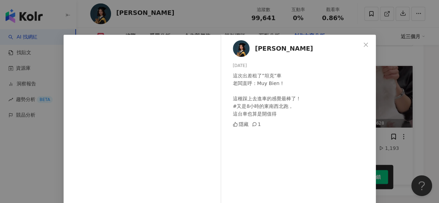
click at [363, 46] on icon "close" at bounding box center [366, 45] width 6 height 6
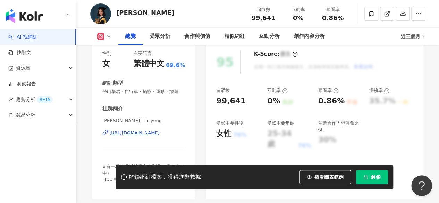
scroll to position [0, 0]
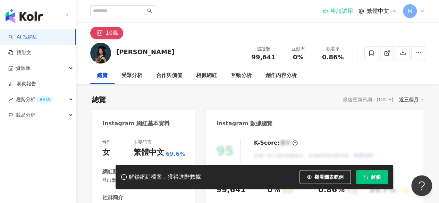
click at [107, 33] on div "10萬" at bounding box center [112, 33] width 13 height 10
